Goal: Navigation & Orientation: Understand site structure

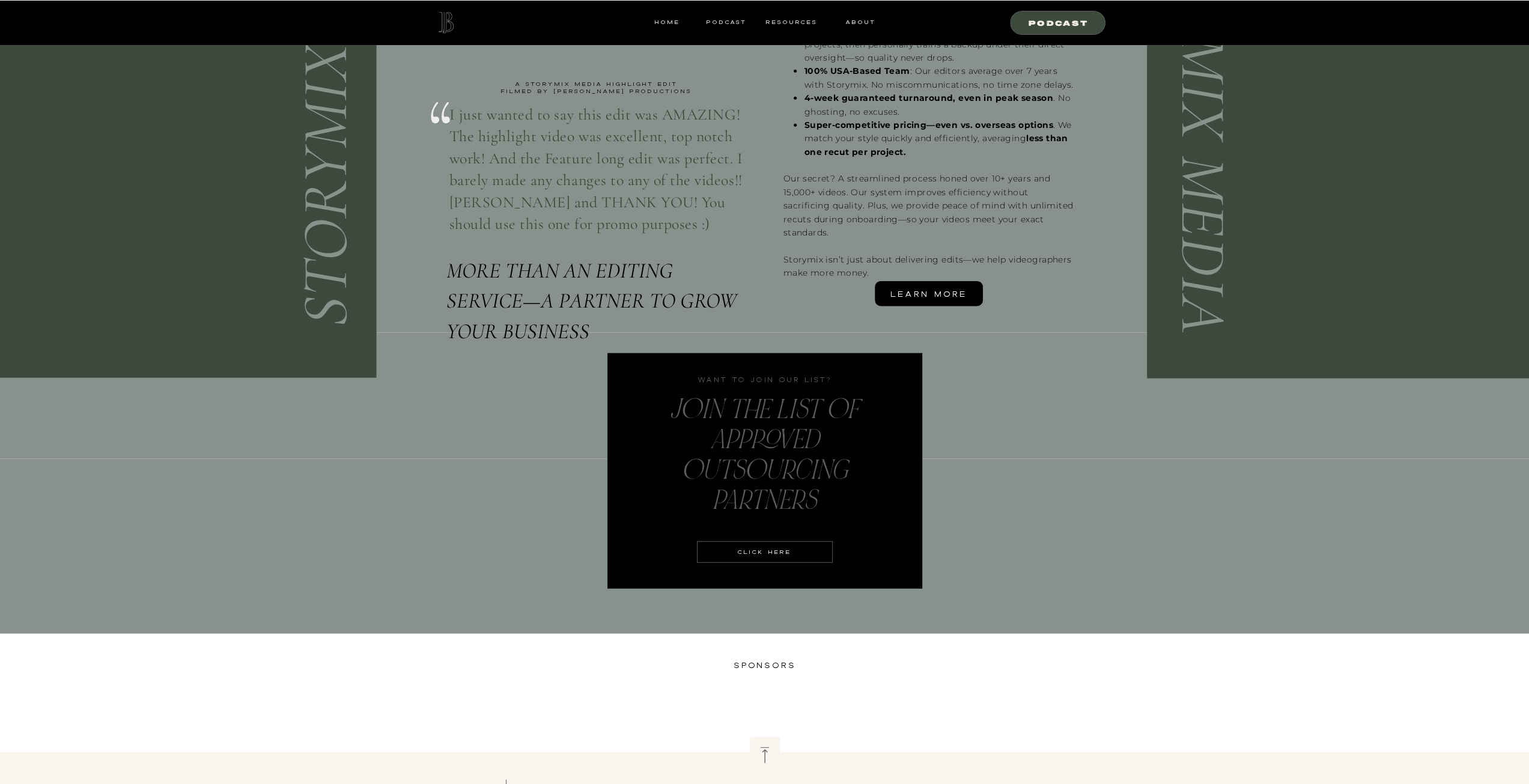
scroll to position [2954, 0]
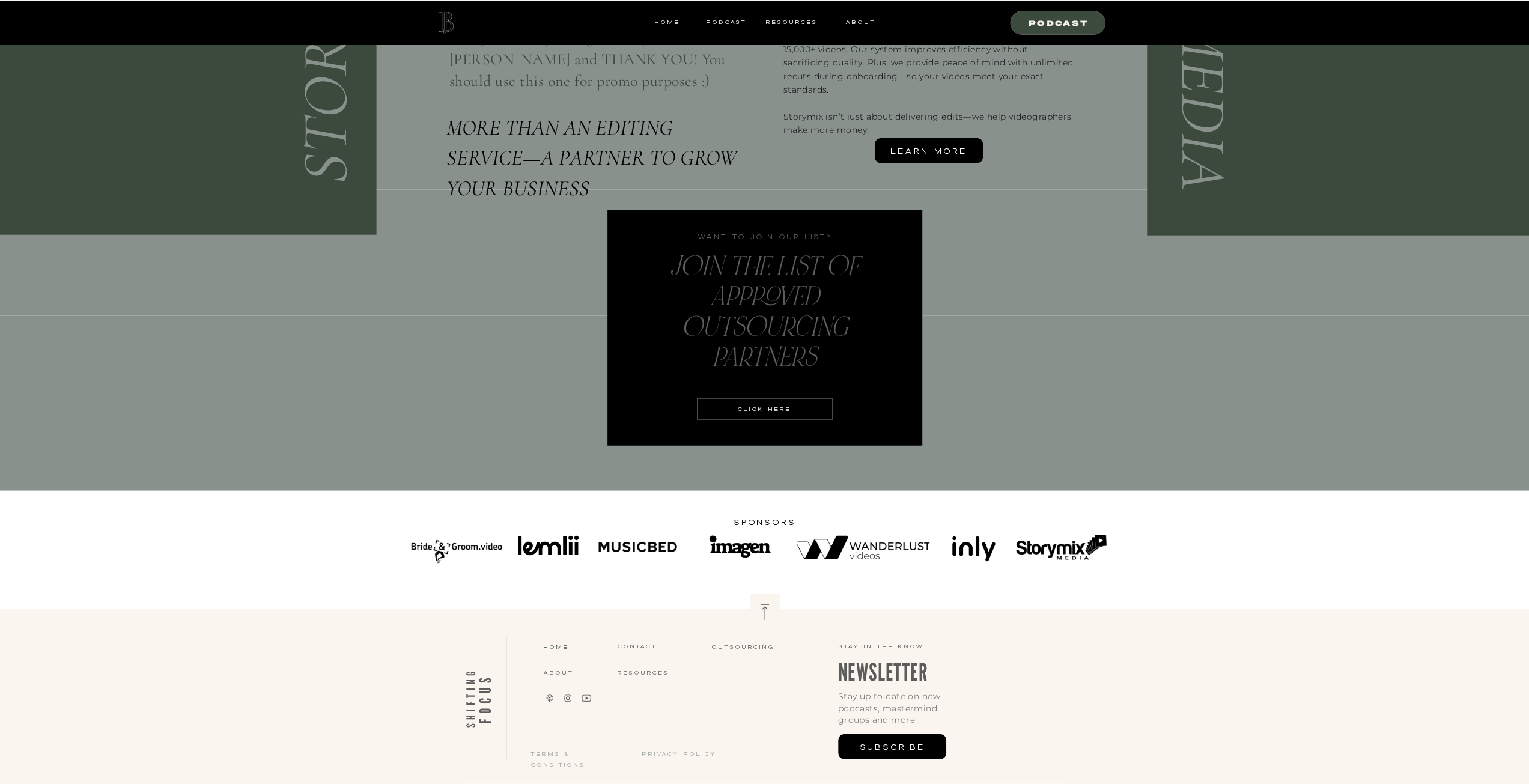
click at [554, 647] on nav "home" at bounding box center [580, 646] width 74 height 11
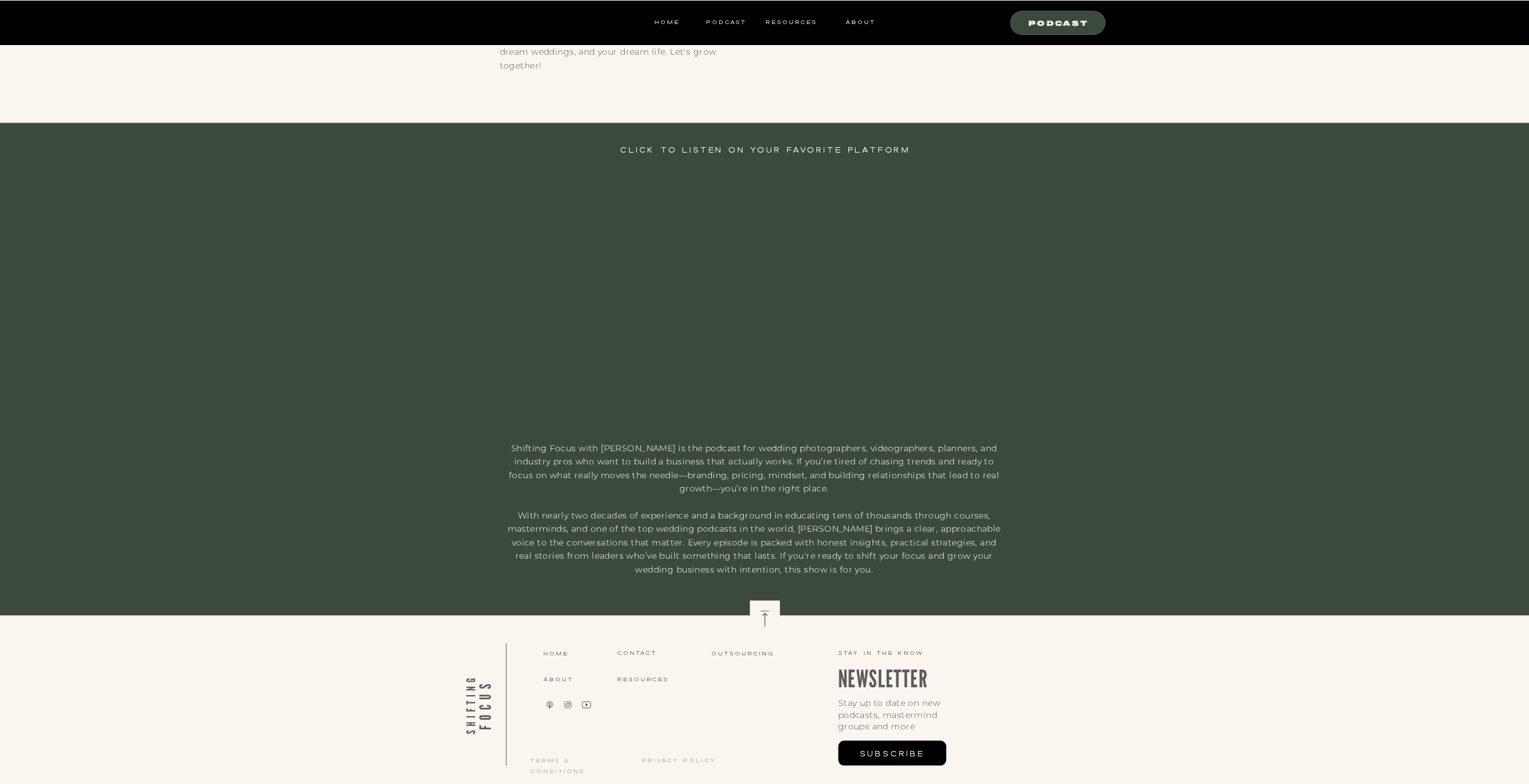
scroll to position [2094, 0]
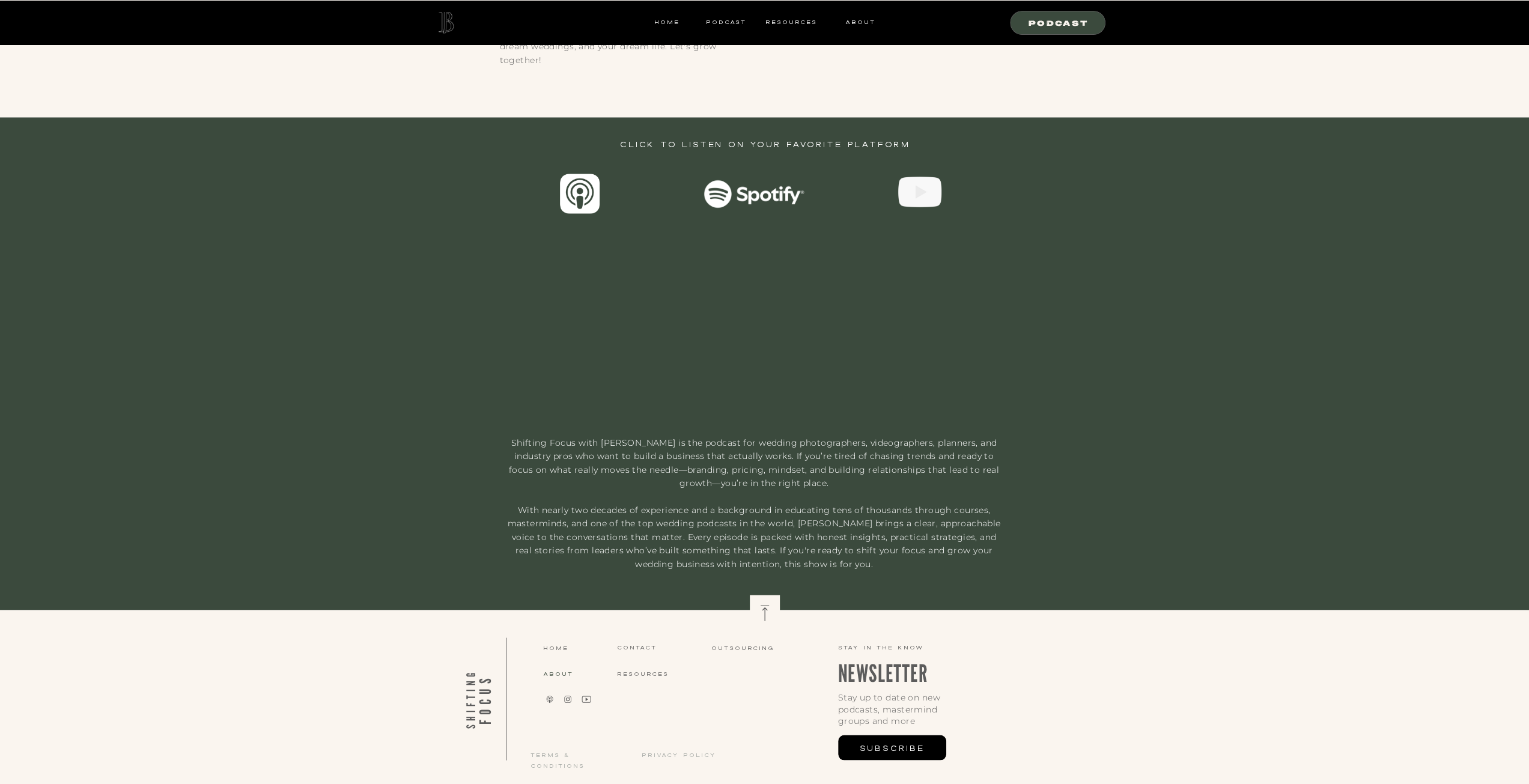
click at [546, 675] on nav "about" at bounding box center [580, 673] width 74 height 11
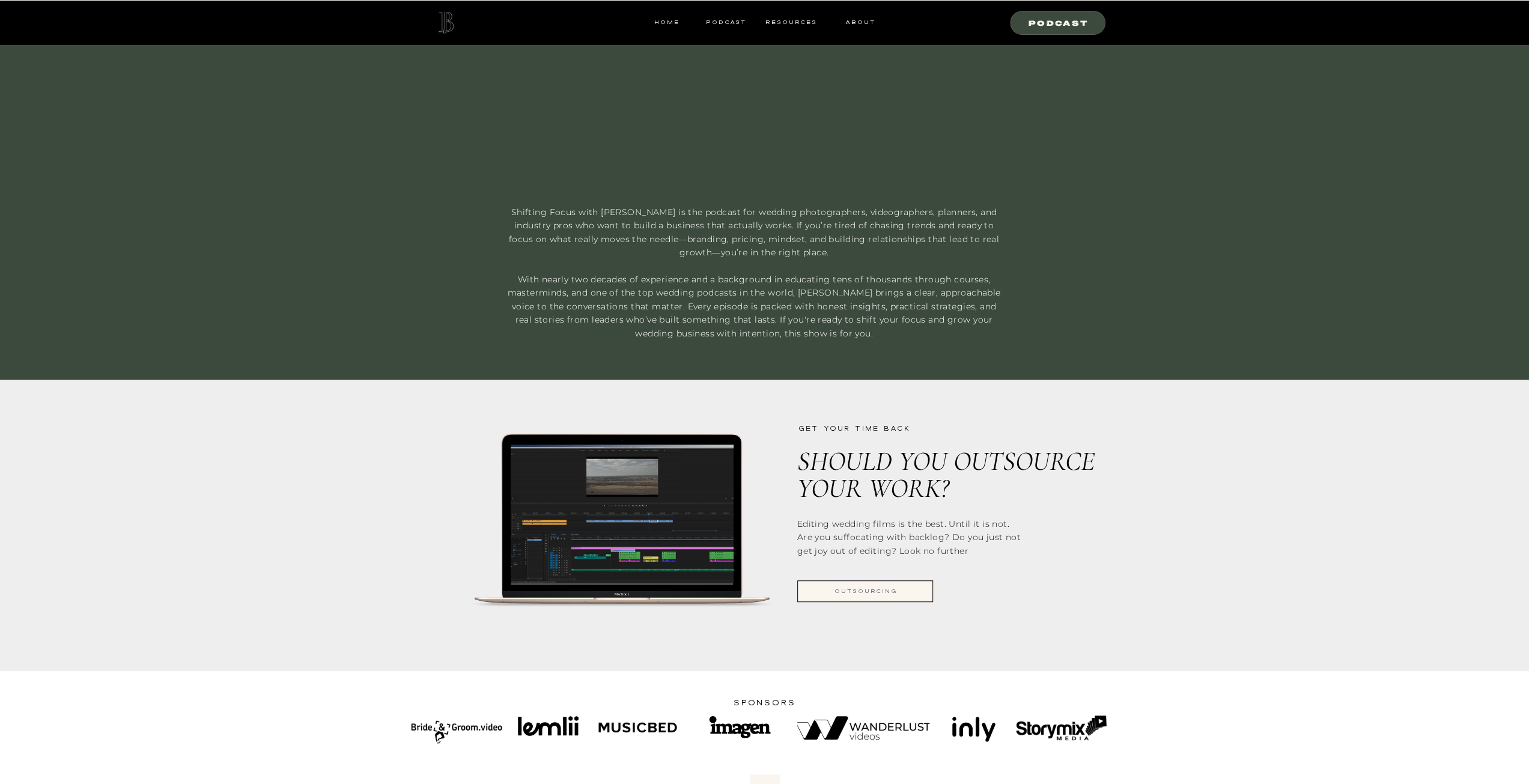
scroll to position [841, 0]
